Goal: Check status: Check status

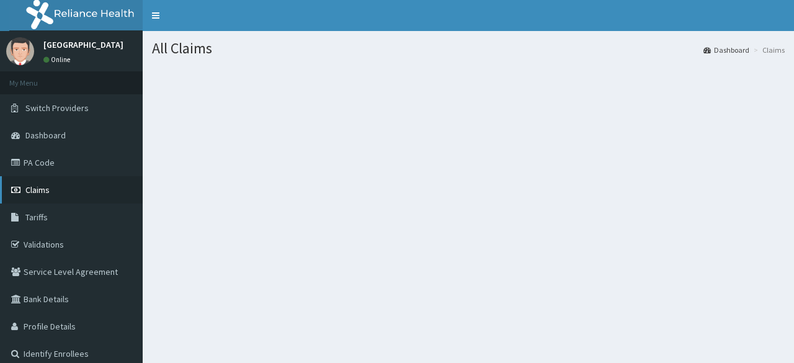
click at [34, 189] on span "Claims" at bounding box center [37, 189] width 24 height 11
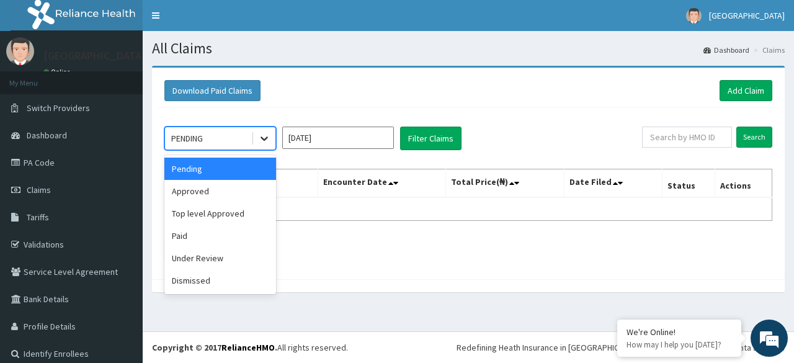
click at [258, 135] on icon at bounding box center [264, 138] width 12 height 12
click at [202, 193] on div "Approved" at bounding box center [220, 191] width 112 height 22
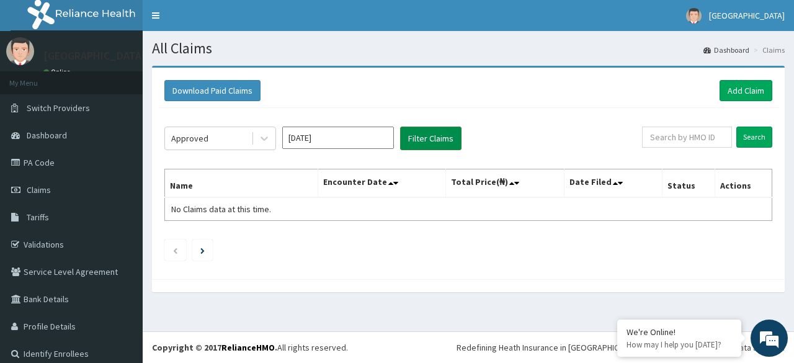
click at [426, 133] on button "Filter Claims" at bounding box center [430, 139] width 61 height 24
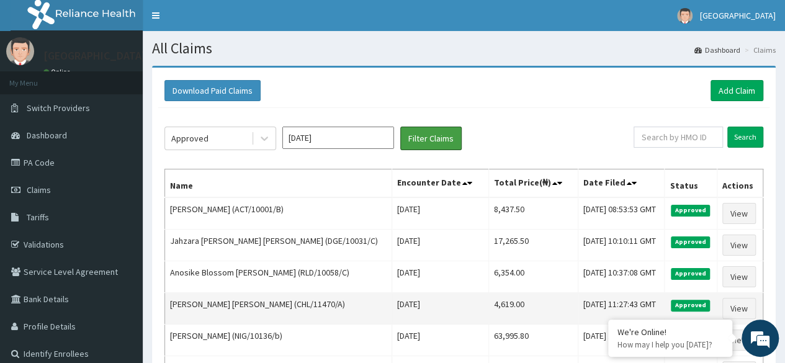
scroll to position [207, 0]
